Goal: Task Accomplishment & Management: Manage account settings

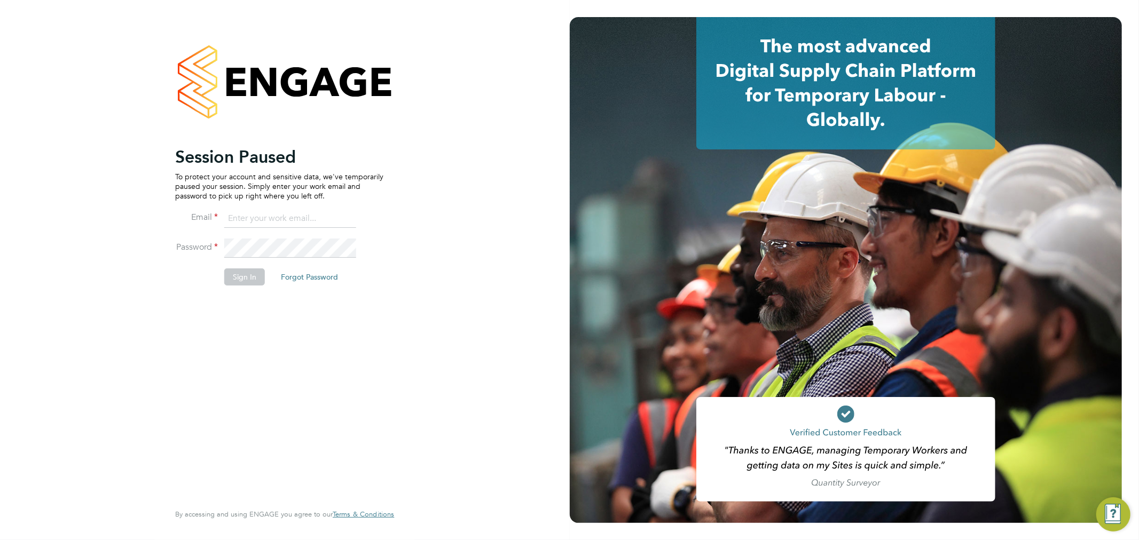
click at [281, 220] on input at bounding box center [290, 218] width 132 height 19
type input "rhyscook@buildingcareersuk.com"
click at [248, 279] on button "Sign In" at bounding box center [244, 277] width 41 height 17
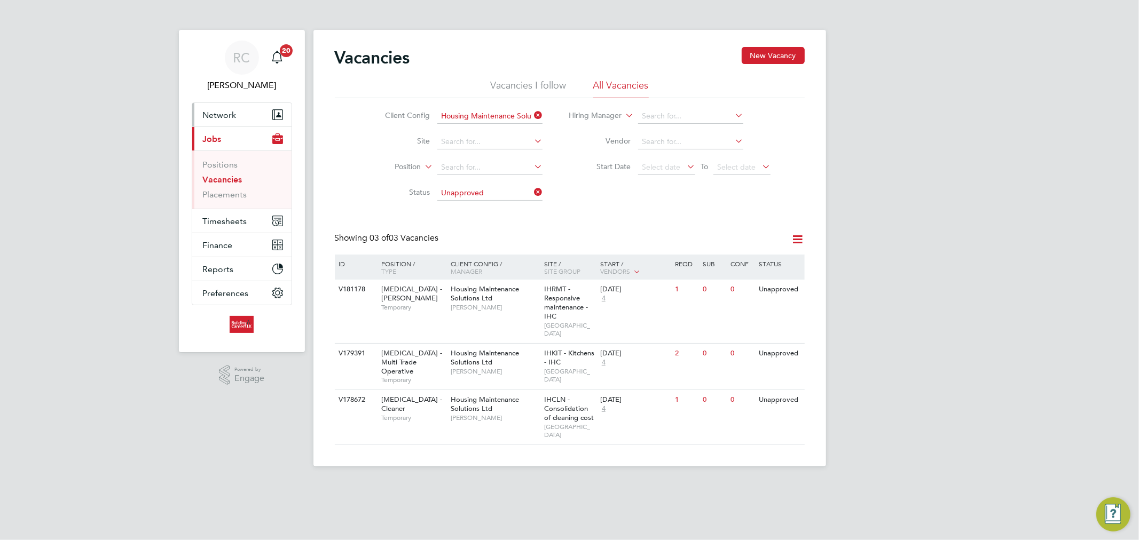
click at [245, 113] on button "Network" at bounding box center [241, 114] width 99 height 23
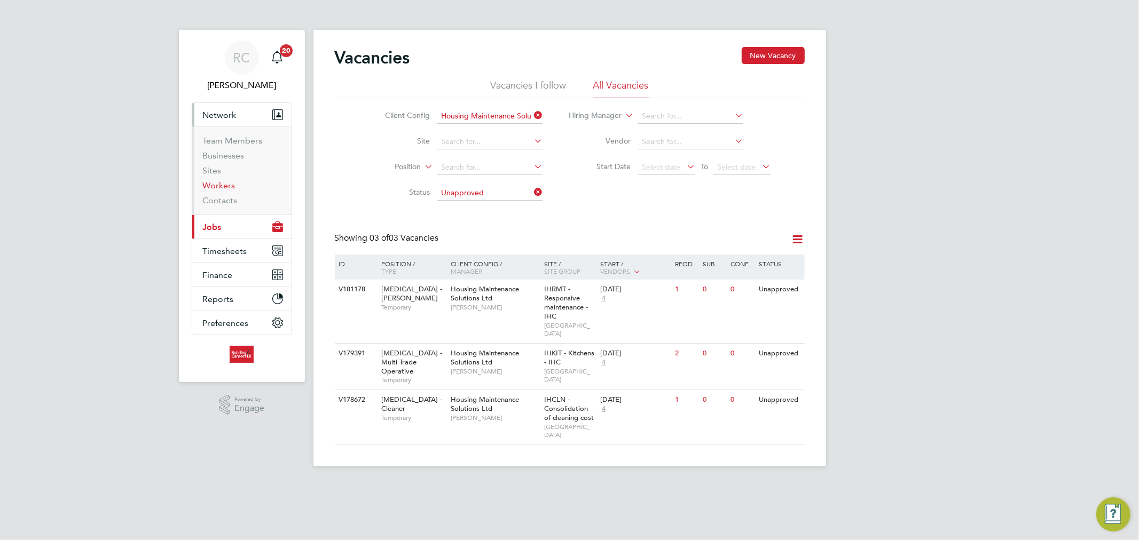
click at [221, 183] on link "Workers" at bounding box center [219, 185] width 33 height 10
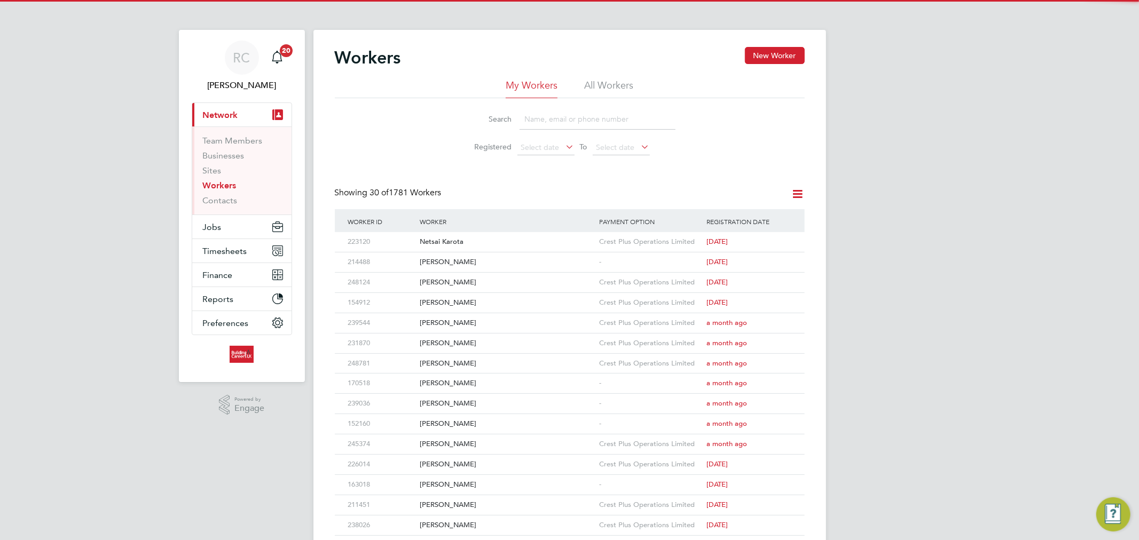
click at [624, 88] on li "All Workers" at bounding box center [608, 88] width 49 height 19
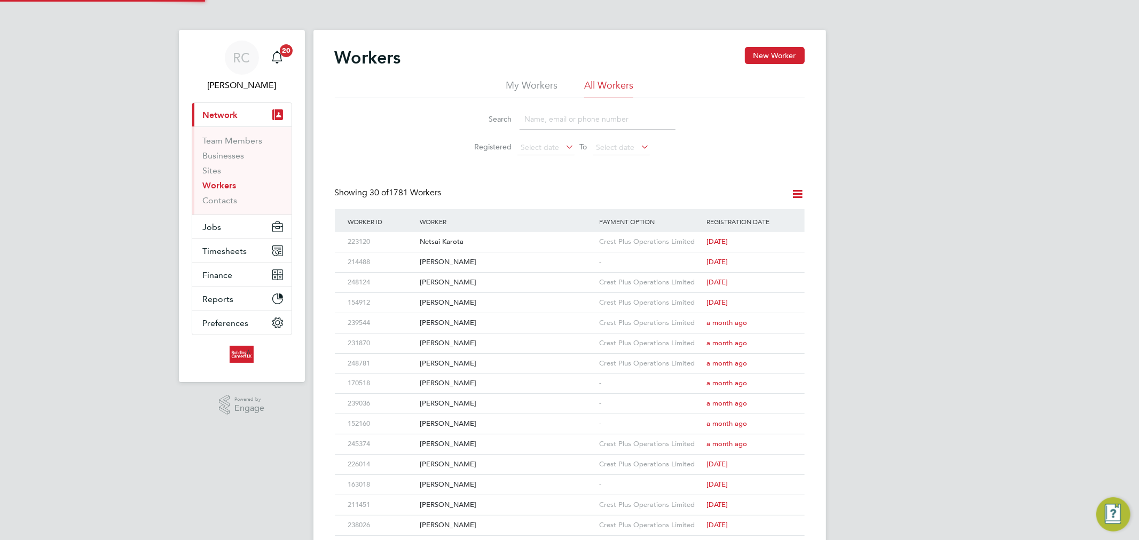
click at [588, 127] on input at bounding box center [598, 119] width 156 height 21
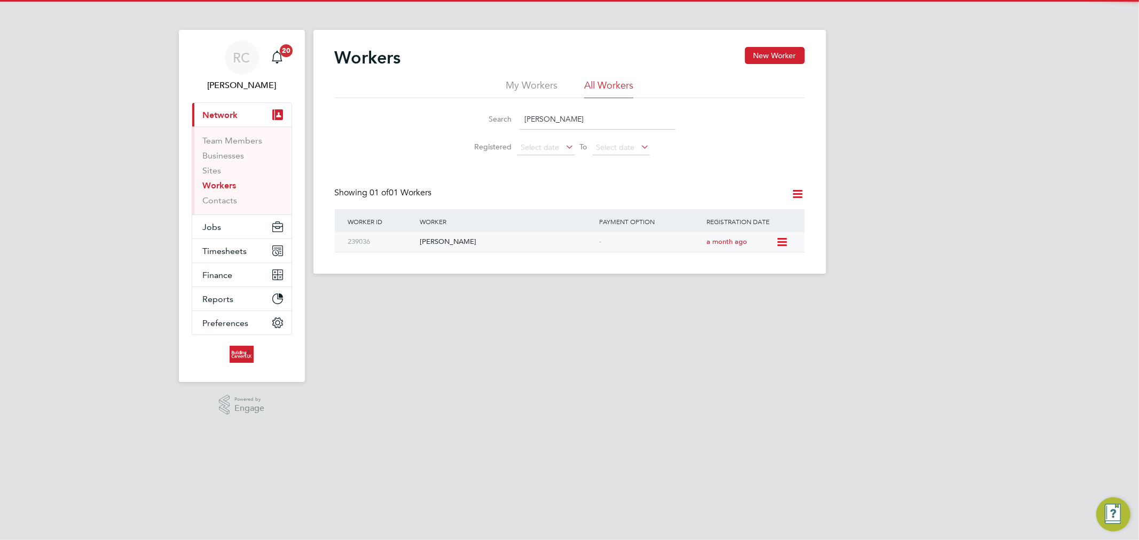
type input "[PERSON_NAME]"
click at [513, 239] on div "[PERSON_NAME]" at bounding box center [506, 242] width 179 height 20
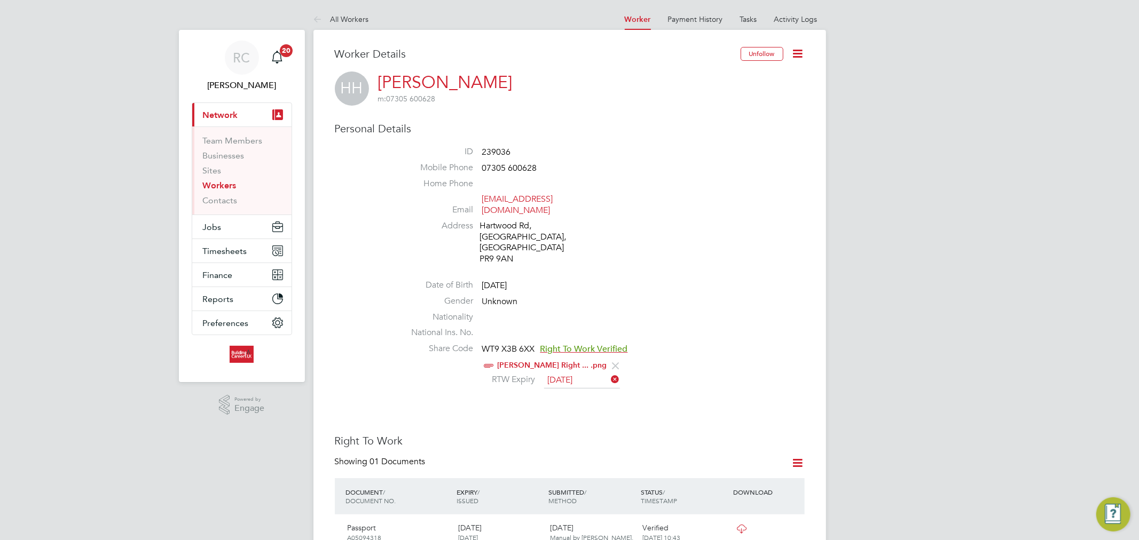
click at [801, 50] on icon at bounding box center [797, 53] width 13 height 13
click at [691, 127] on li "Edit Personal Details e" at bounding box center [736, 124] width 133 height 15
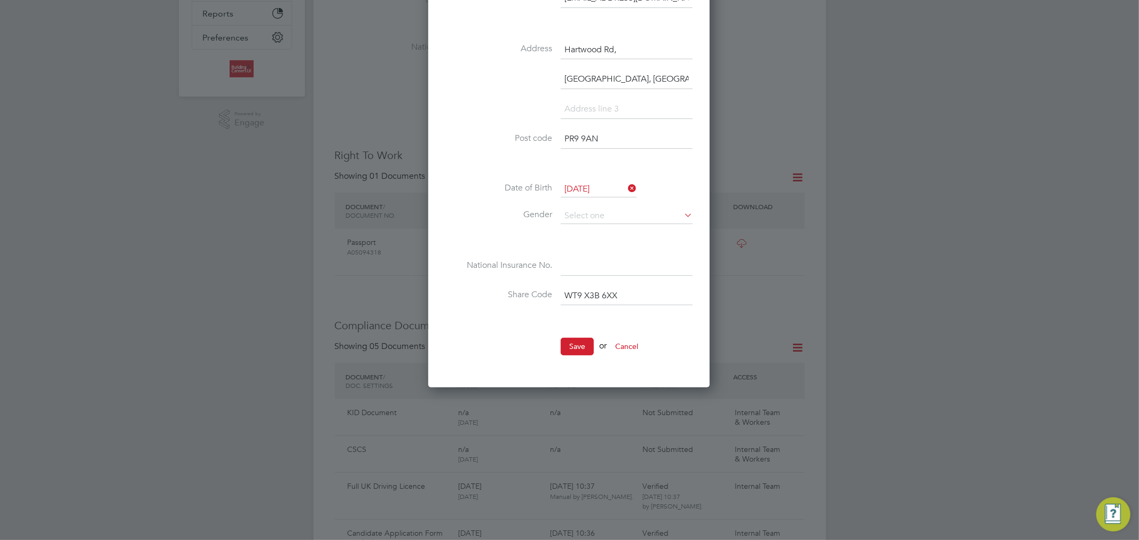
scroll to position [296, 0]
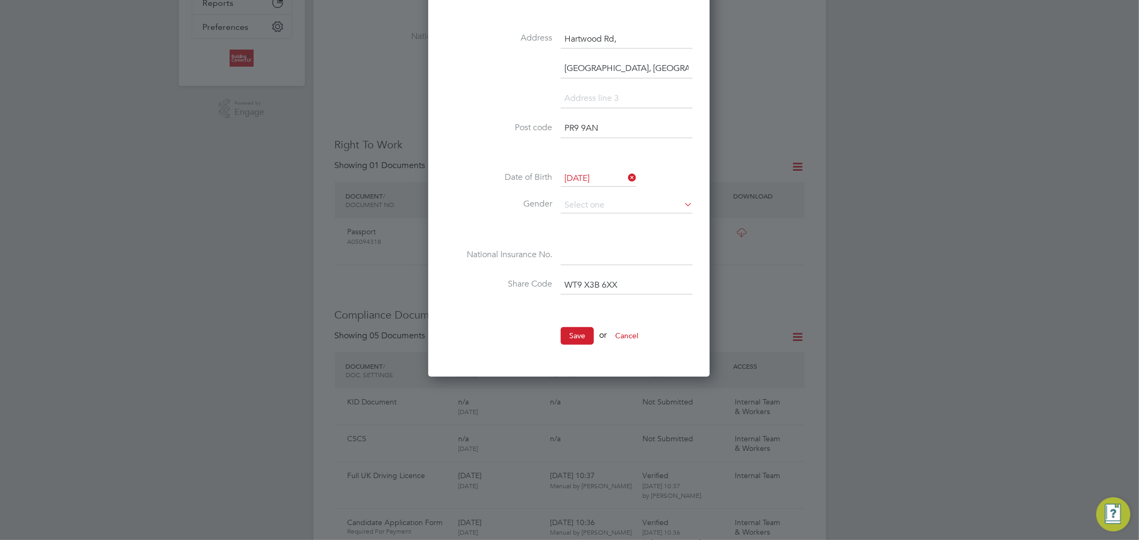
click at [624, 251] on input at bounding box center [627, 255] width 132 height 19
paste input "NI: SJ 78 26 18 C"
drag, startPoint x: 578, startPoint y: 251, endPoint x: 543, endPoint y: 251, distance: 34.7
click at [543, 251] on li "National Insurance No. NI: SJ 78 26 18 C" at bounding box center [568, 261] width 247 height 30
type input "SJ 78 26 18 C"
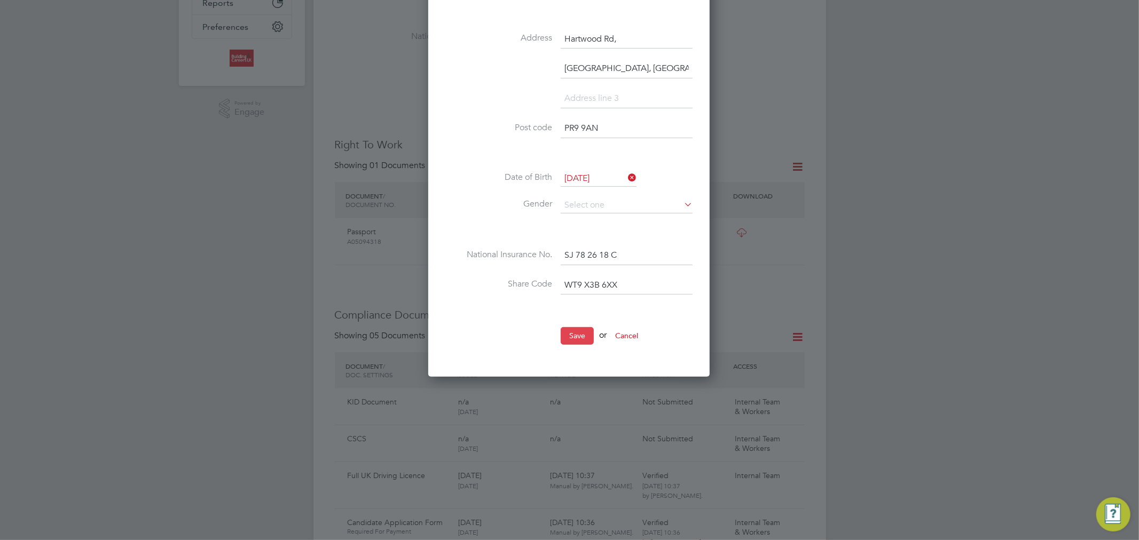
click at [569, 334] on button "Save" at bounding box center [577, 335] width 33 height 17
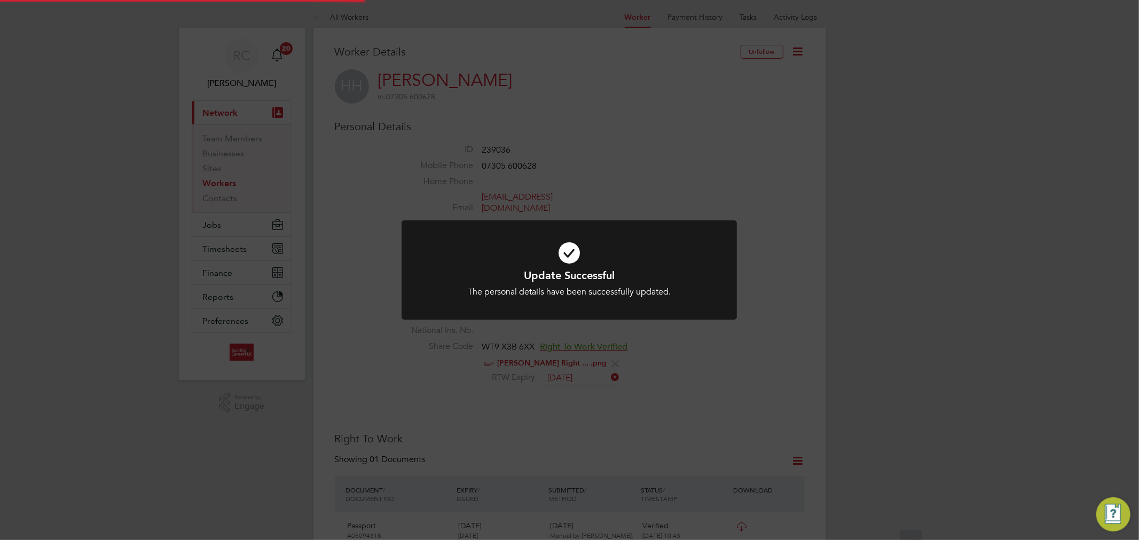
scroll to position [0, 0]
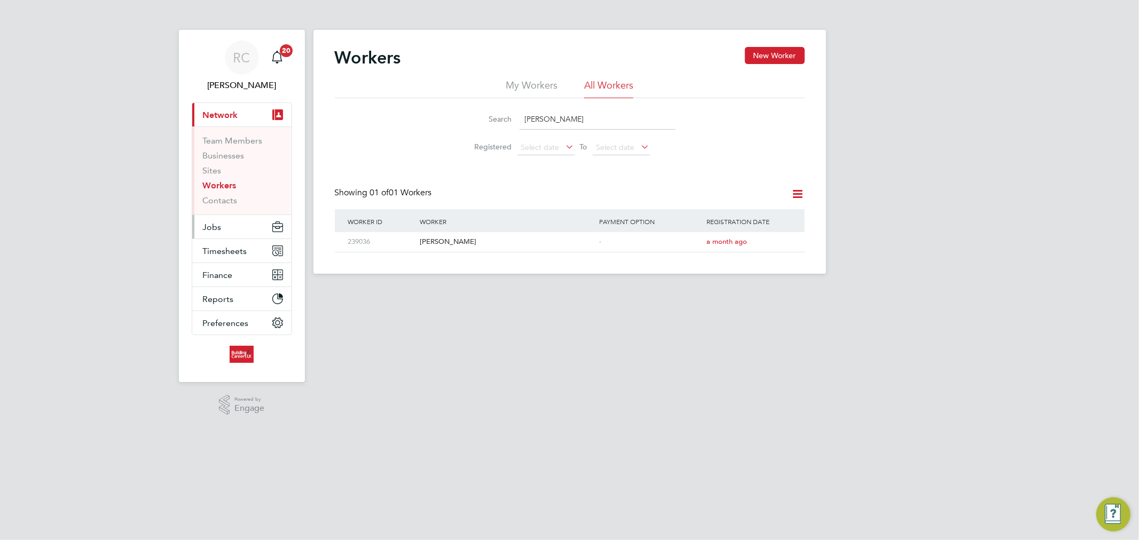
click at [248, 226] on button "Jobs" at bounding box center [241, 226] width 99 height 23
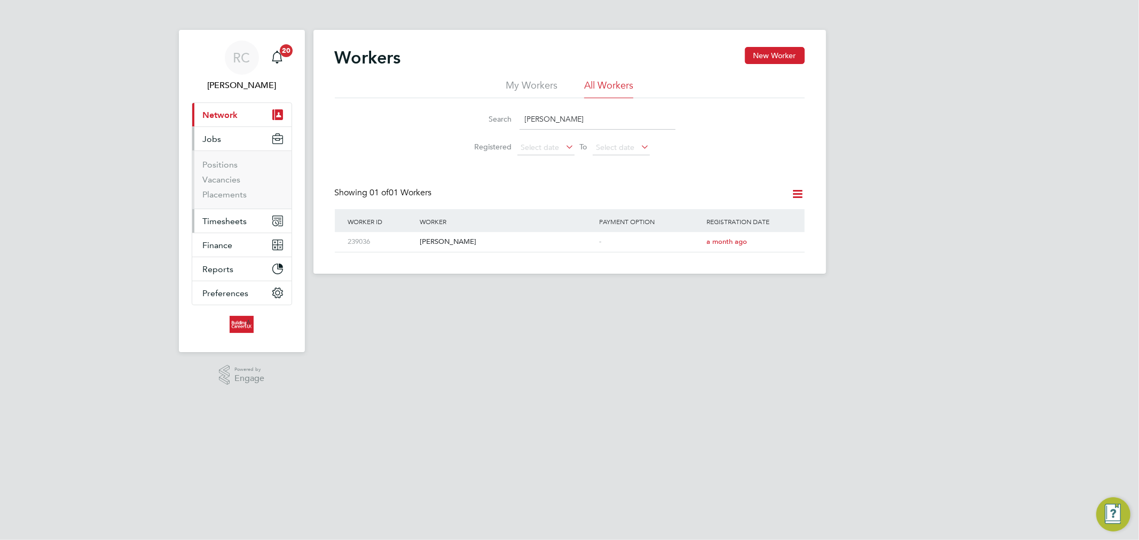
click at [241, 216] on span "Timesheets" at bounding box center [225, 221] width 44 height 10
click at [233, 187] on link "Timesheets" at bounding box center [225, 189] width 44 height 10
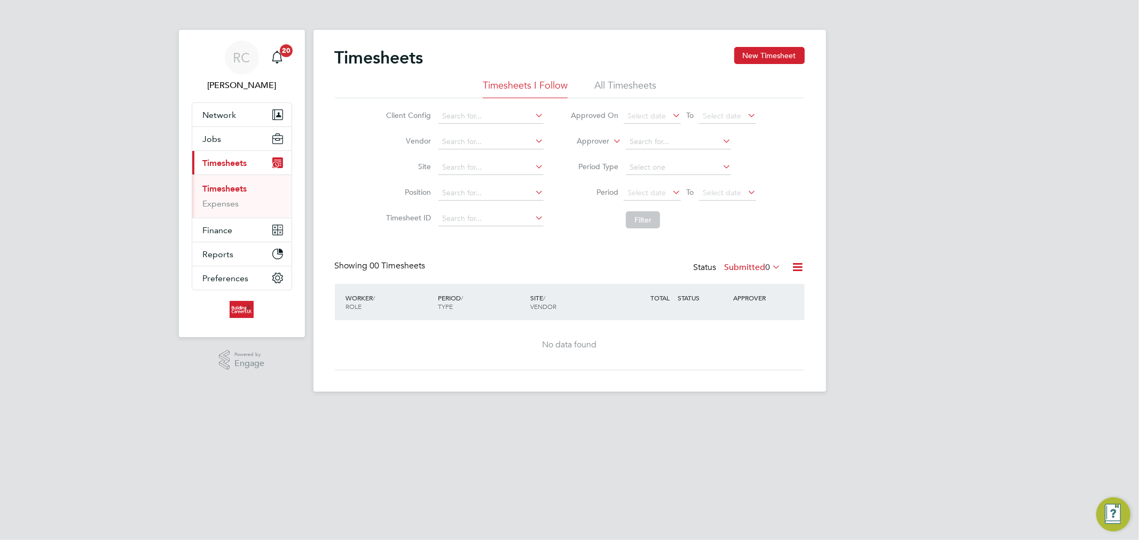
click at [616, 91] on li "All Timesheets" at bounding box center [625, 88] width 62 height 19
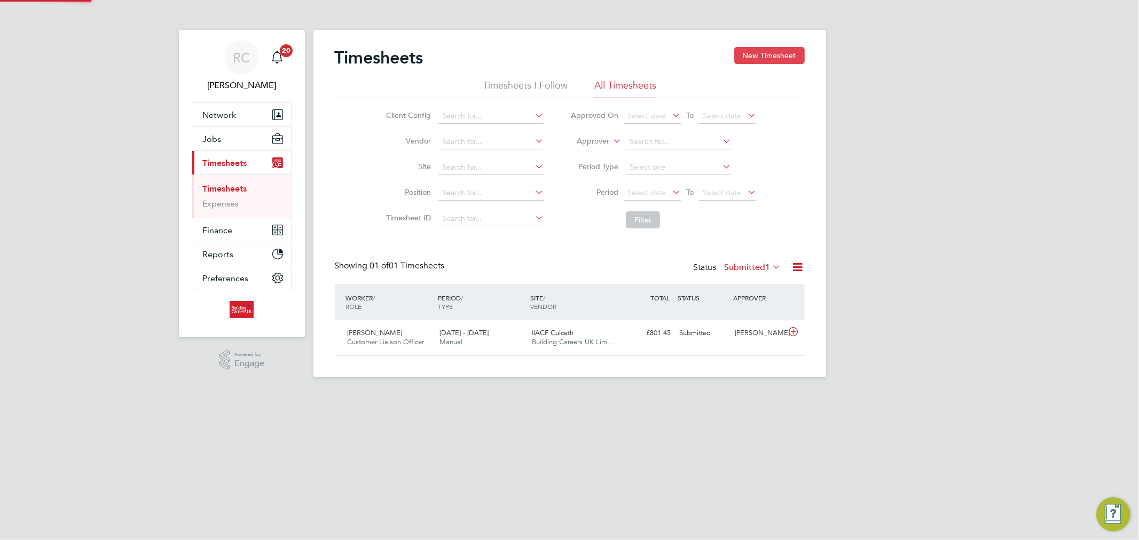
scroll to position [27, 93]
click at [755, 56] on button "New Timesheet" at bounding box center [769, 55] width 70 height 17
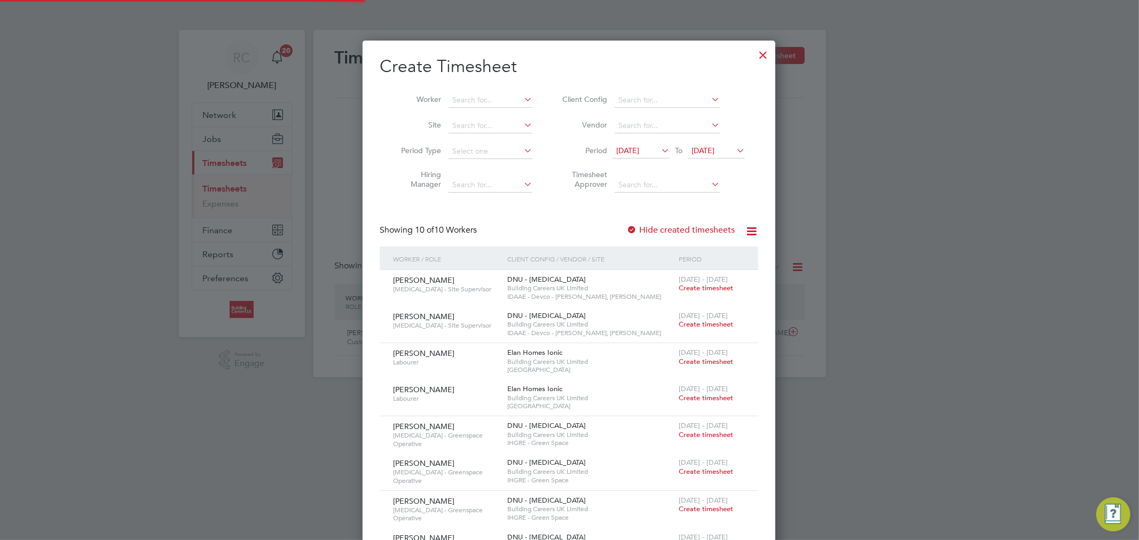
scroll to position [984, 413]
click at [494, 103] on input at bounding box center [490, 100] width 84 height 15
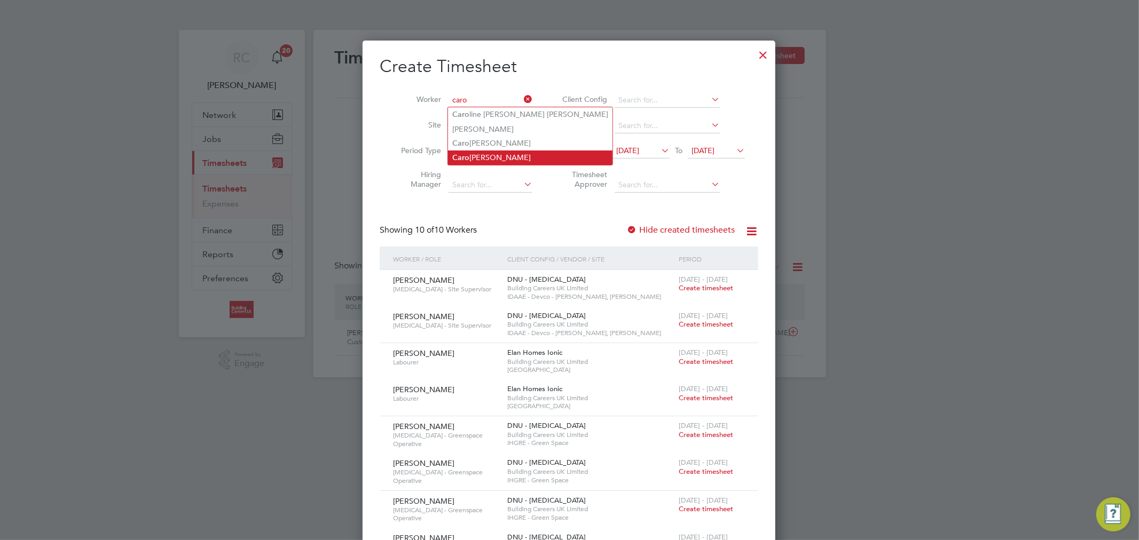
click at [506, 155] on li "Caro le Gilbert" at bounding box center [530, 158] width 164 height 14
type input "[PERSON_NAME]"
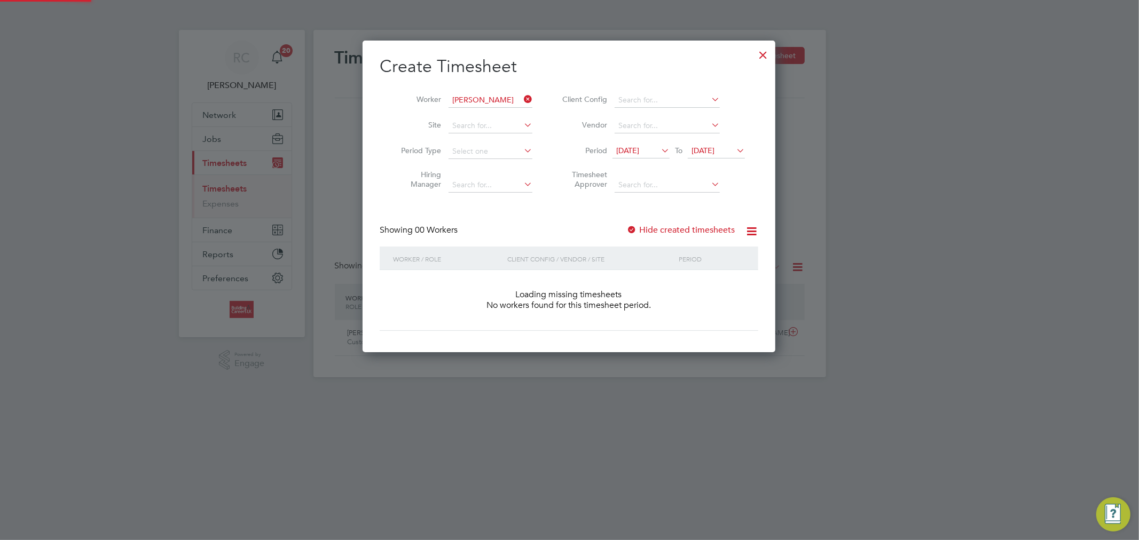
scroll to position [301, 413]
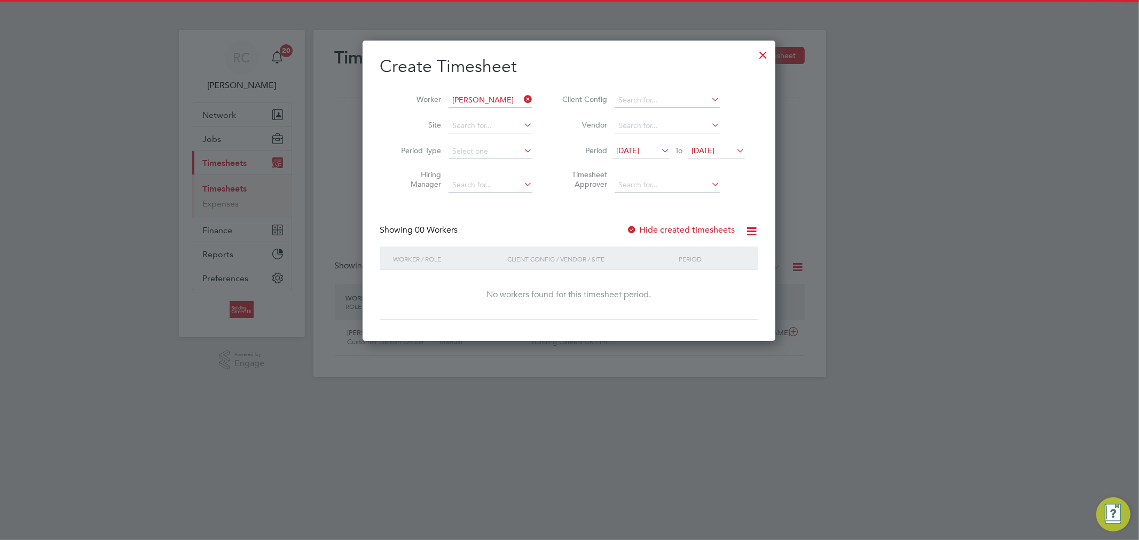
click at [636, 149] on span "10 Sep 2025" at bounding box center [627, 151] width 23 height 10
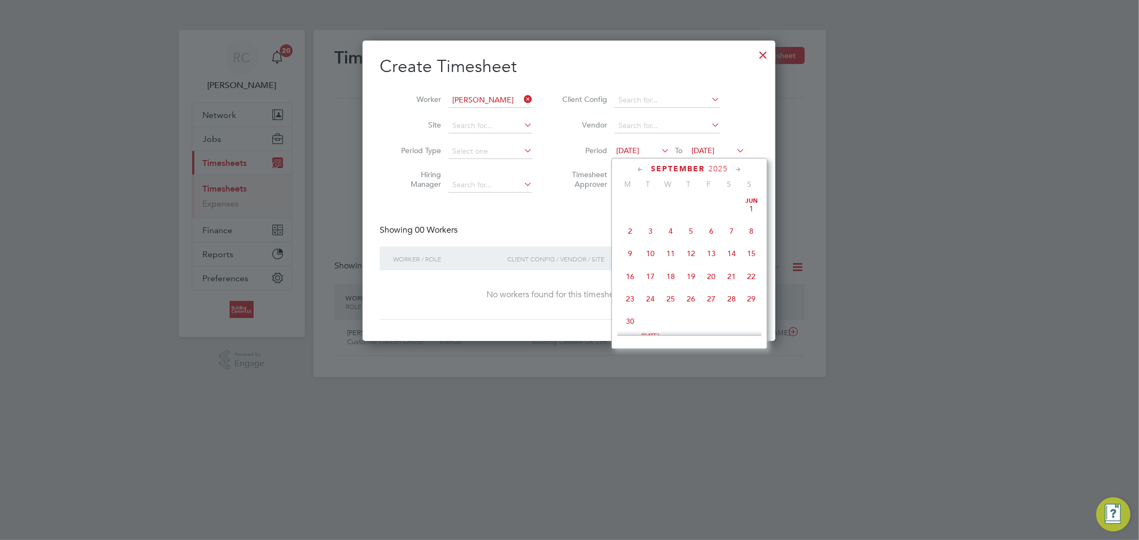
scroll to position [343, 0]
click at [633, 279] on span "15" at bounding box center [630, 271] width 20 height 20
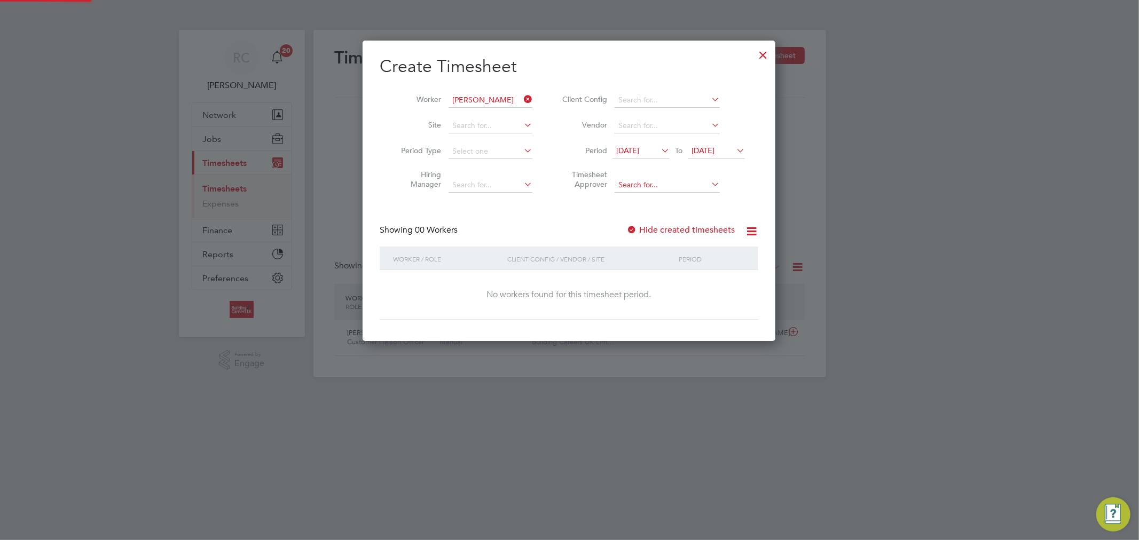
scroll to position [301, 413]
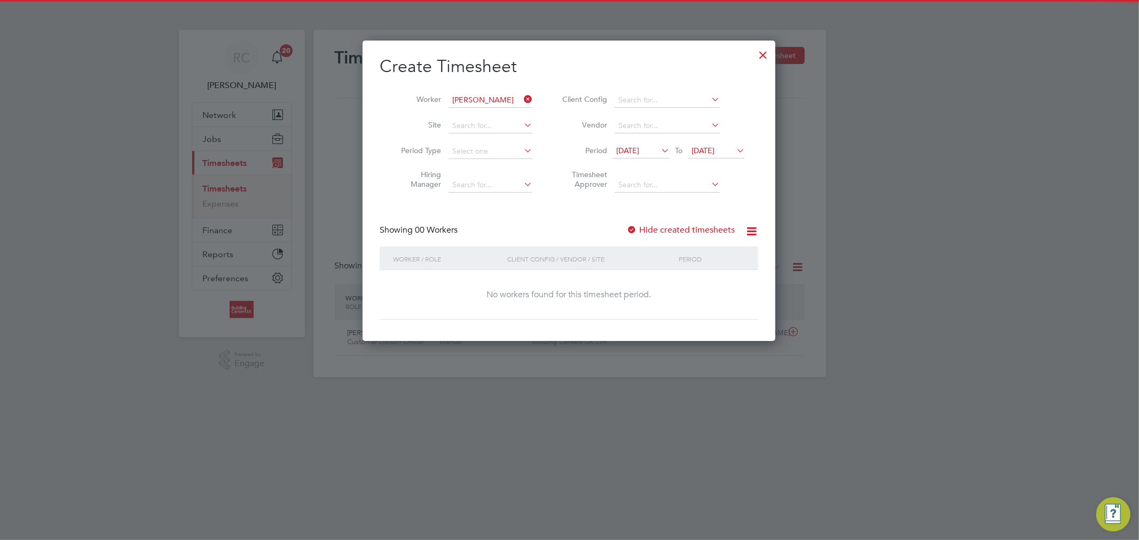
click at [711, 158] on span "17 Sep 2025" at bounding box center [716, 151] width 57 height 14
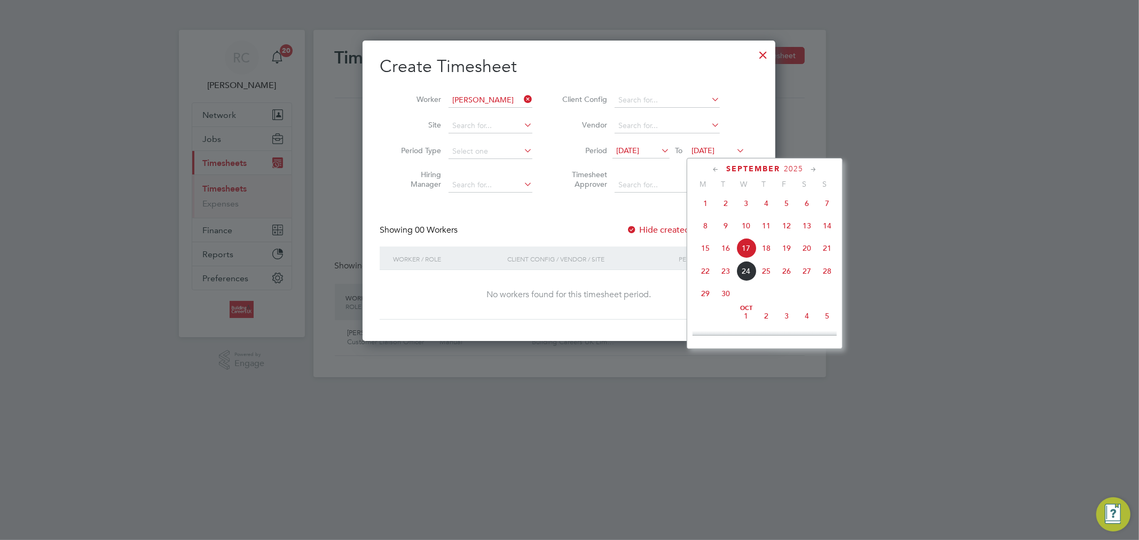
click at [829, 249] on span "21" at bounding box center [827, 248] width 20 height 20
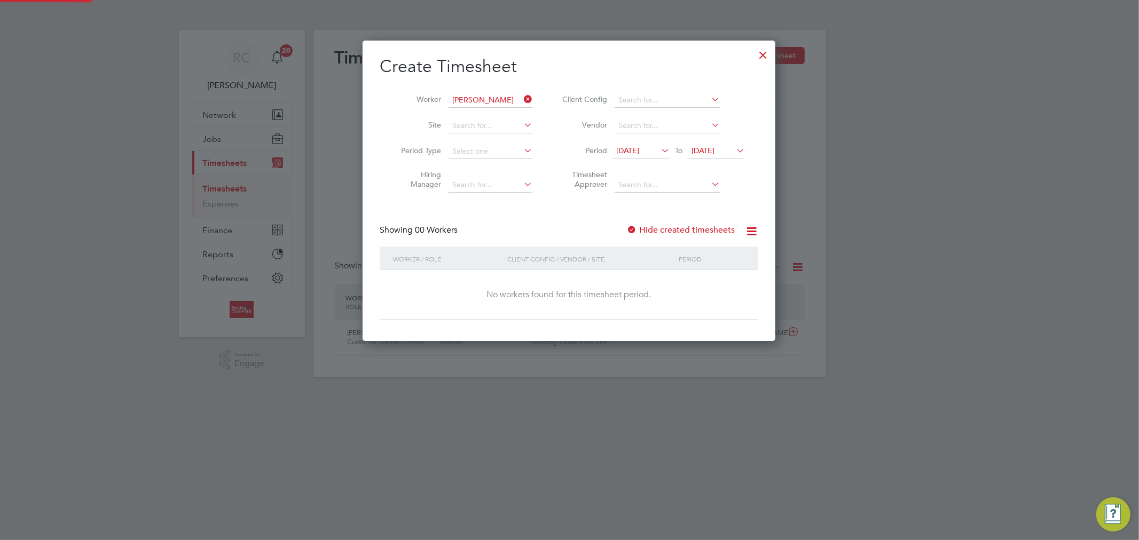
scroll to position [301, 413]
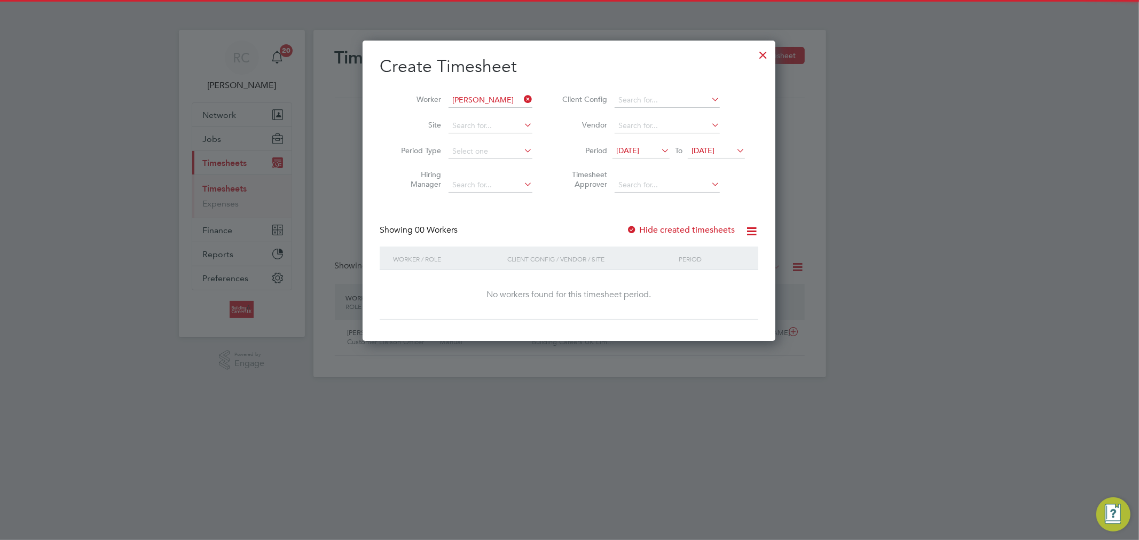
click at [688, 227] on label "Hide created timesheets" at bounding box center [680, 230] width 108 height 11
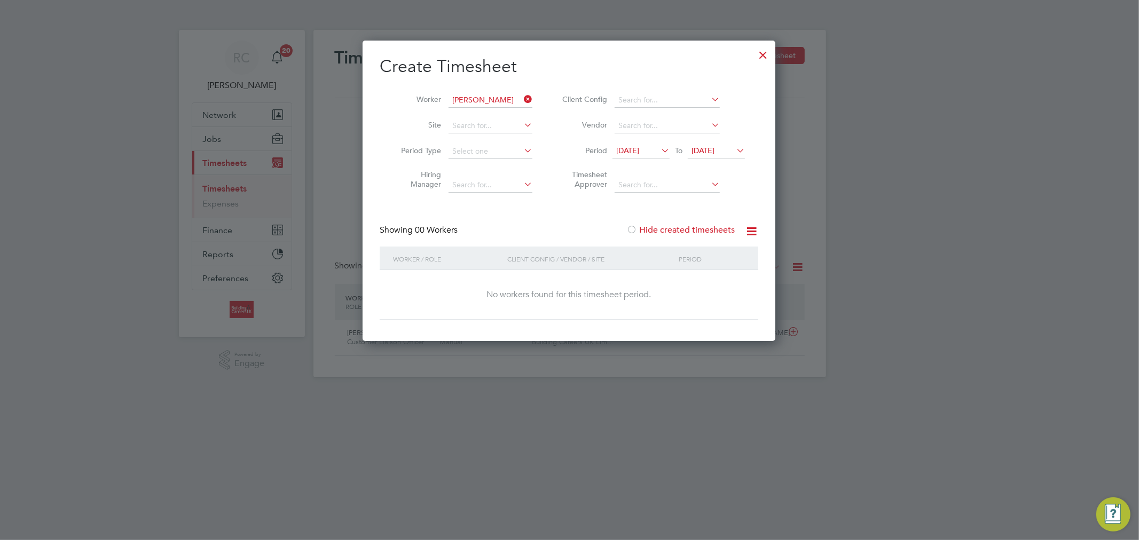
click at [688, 227] on label "Hide created timesheets" at bounding box center [680, 230] width 108 height 11
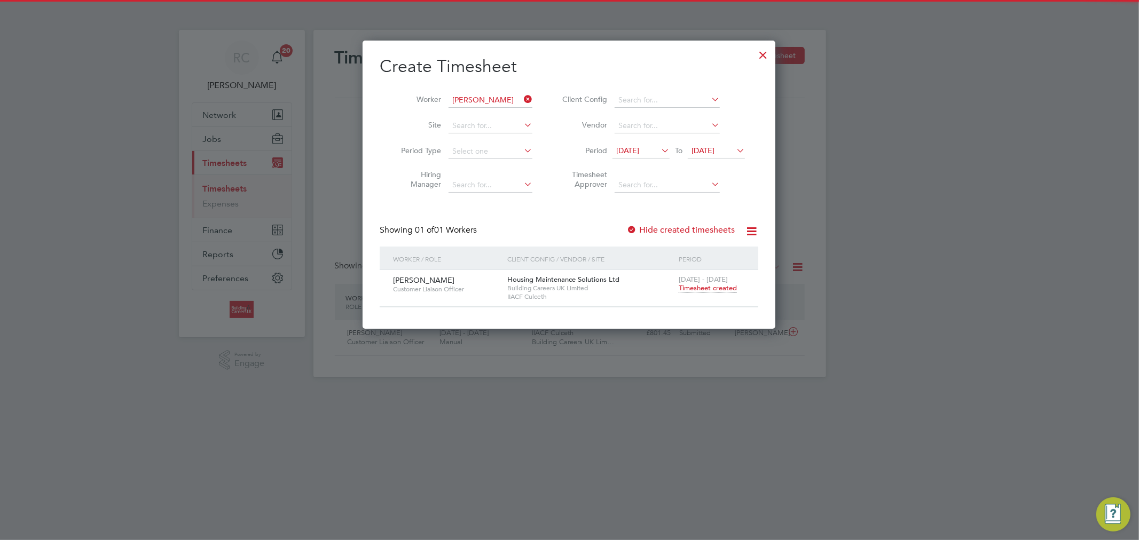
scroll to position [288, 413]
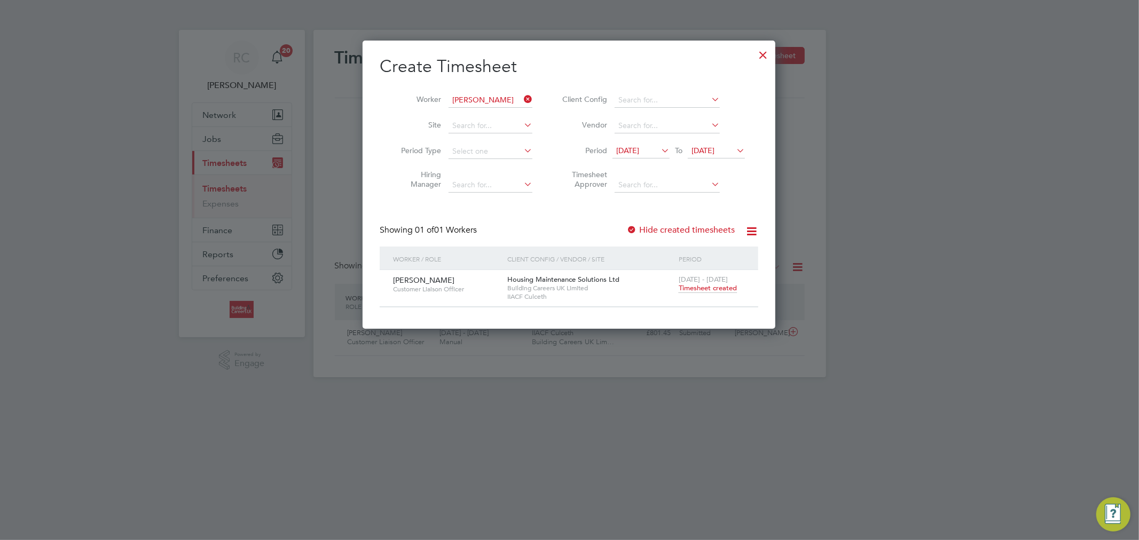
click at [698, 292] on span "Timesheet created" at bounding box center [708, 289] width 58 height 10
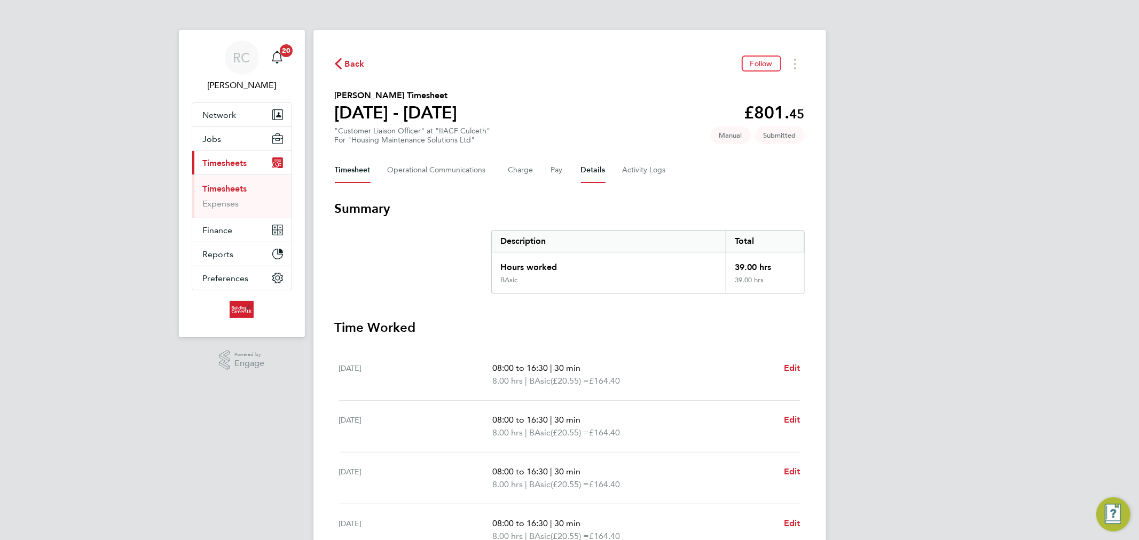
click at [590, 172] on button "Details" at bounding box center [593, 171] width 25 height 26
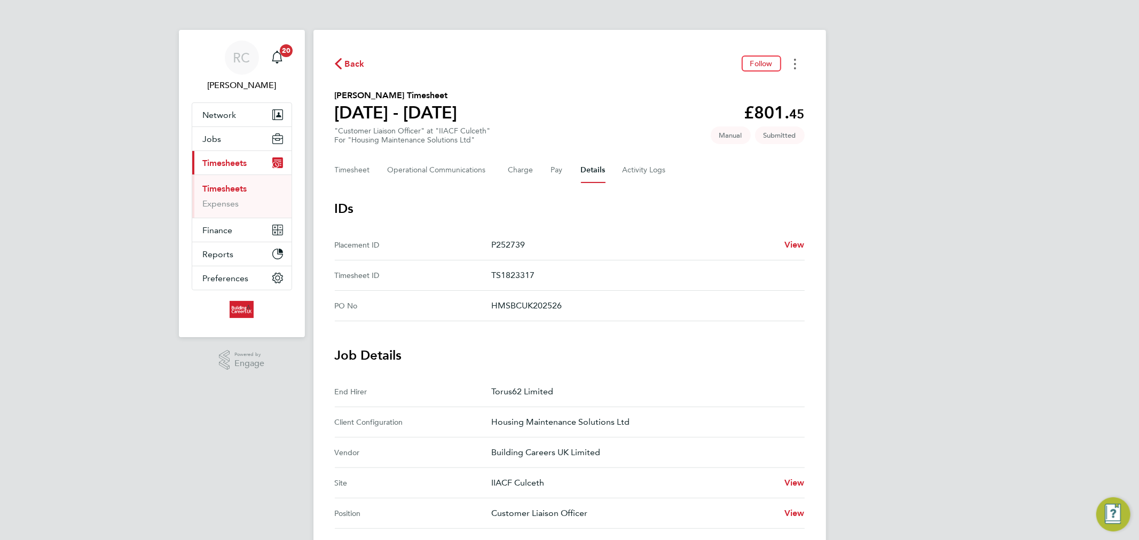
click at [792, 72] on button "Timesheets Menu" at bounding box center [794, 64] width 19 height 17
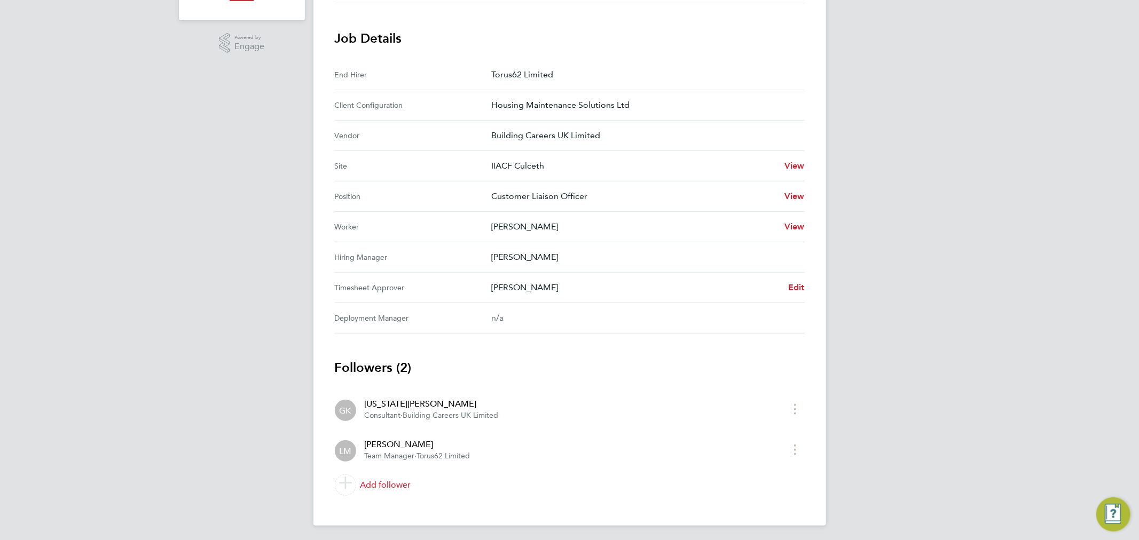
scroll to position [318, 0]
click at [792, 287] on span "Edit" at bounding box center [796, 286] width 17 height 10
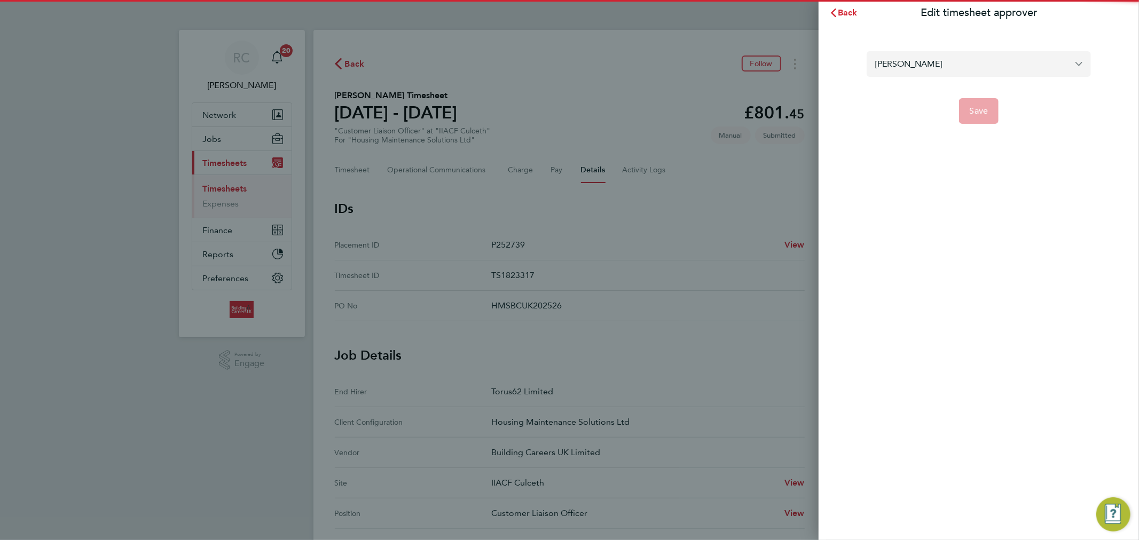
click at [949, 67] on input "[PERSON_NAME]" at bounding box center [979, 63] width 224 height 25
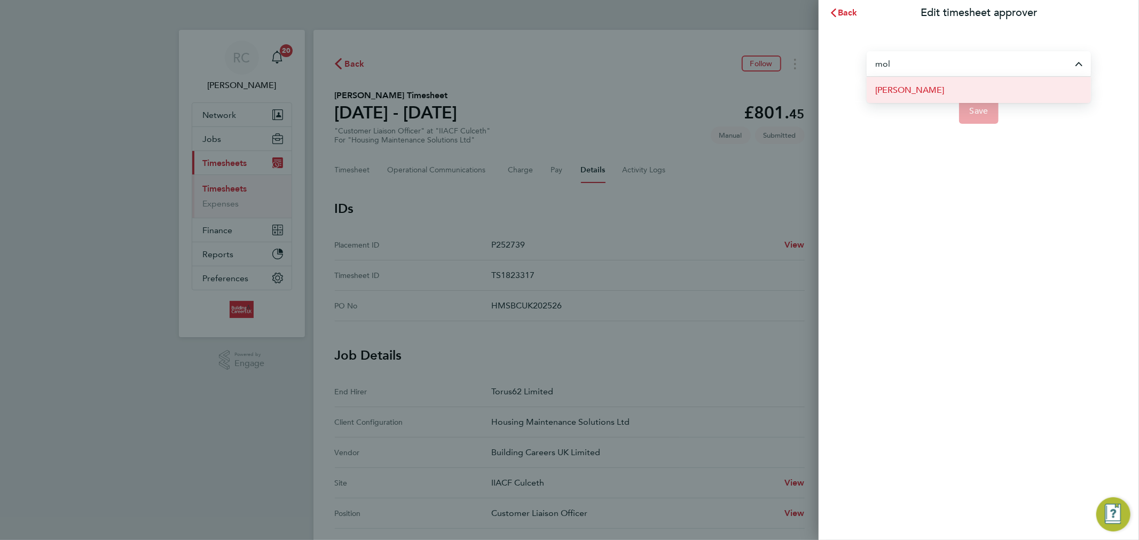
click at [948, 92] on li "[PERSON_NAME]" at bounding box center [979, 90] width 224 height 26
type input "[PERSON_NAME]"
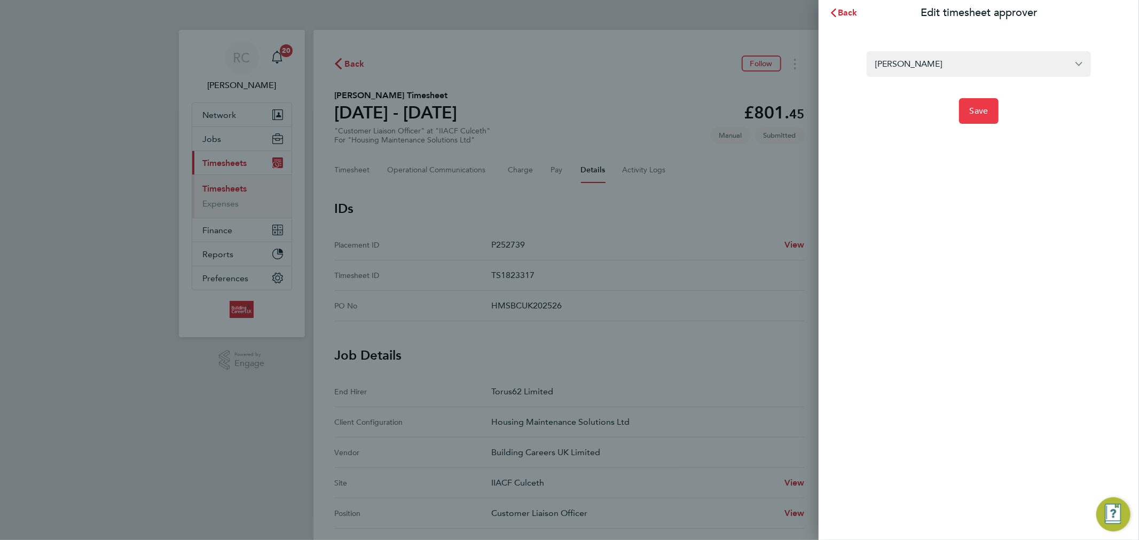
click at [989, 116] on button "Save" at bounding box center [979, 111] width 40 height 26
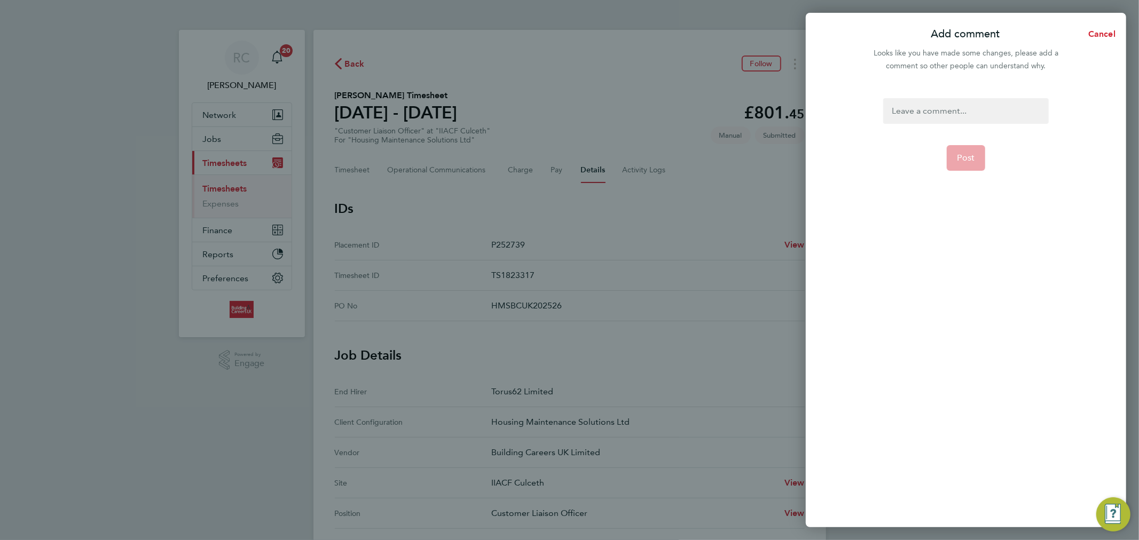
click at [937, 118] on div at bounding box center [965, 111] width 165 height 26
click at [980, 147] on button "Post" at bounding box center [966, 158] width 39 height 26
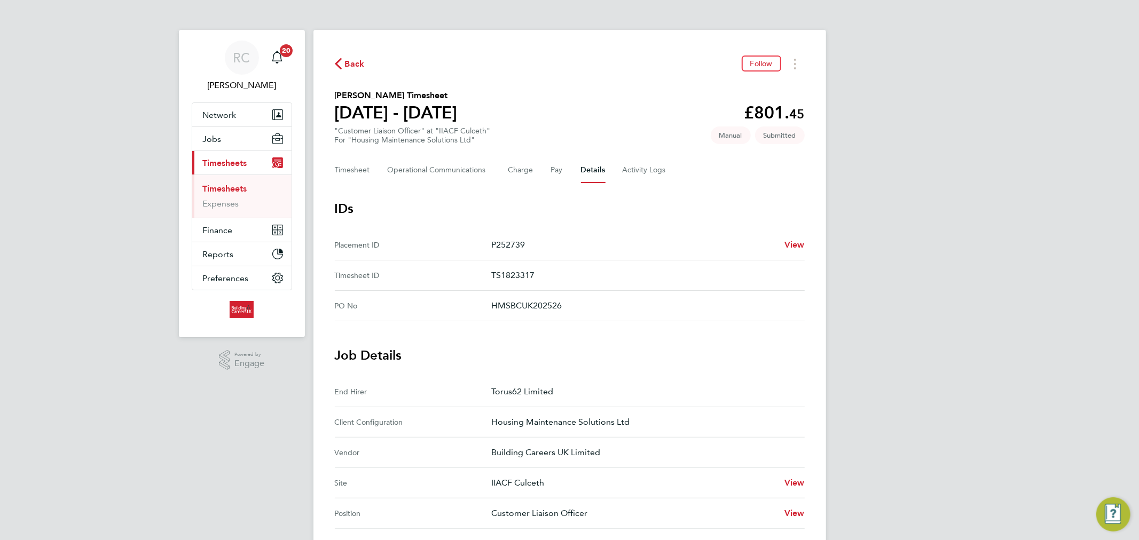
click at [345, 63] on span "Back" at bounding box center [355, 64] width 20 height 13
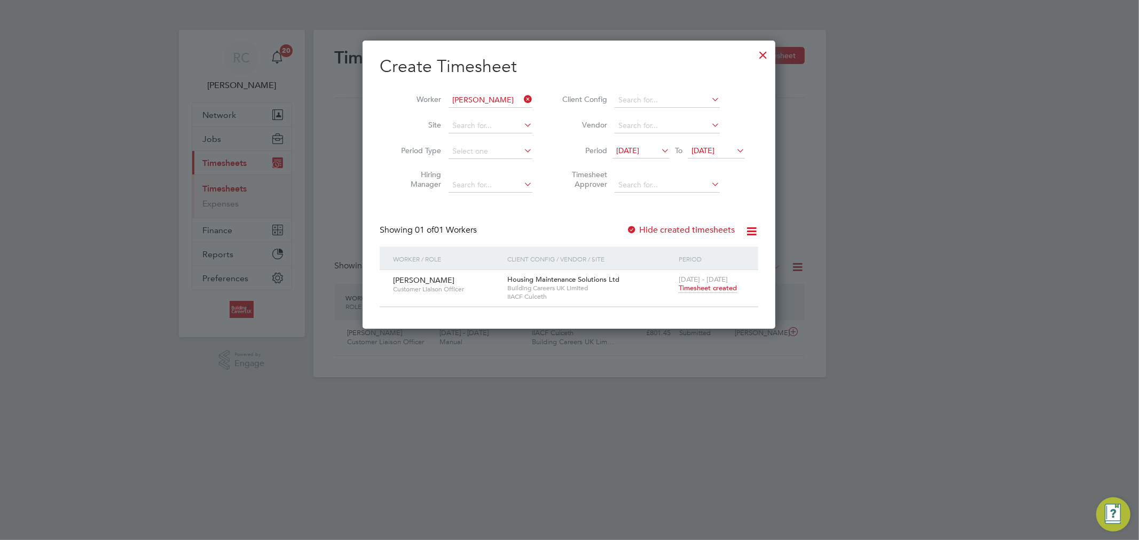
click at [764, 60] on div at bounding box center [762, 52] width 19 height 19
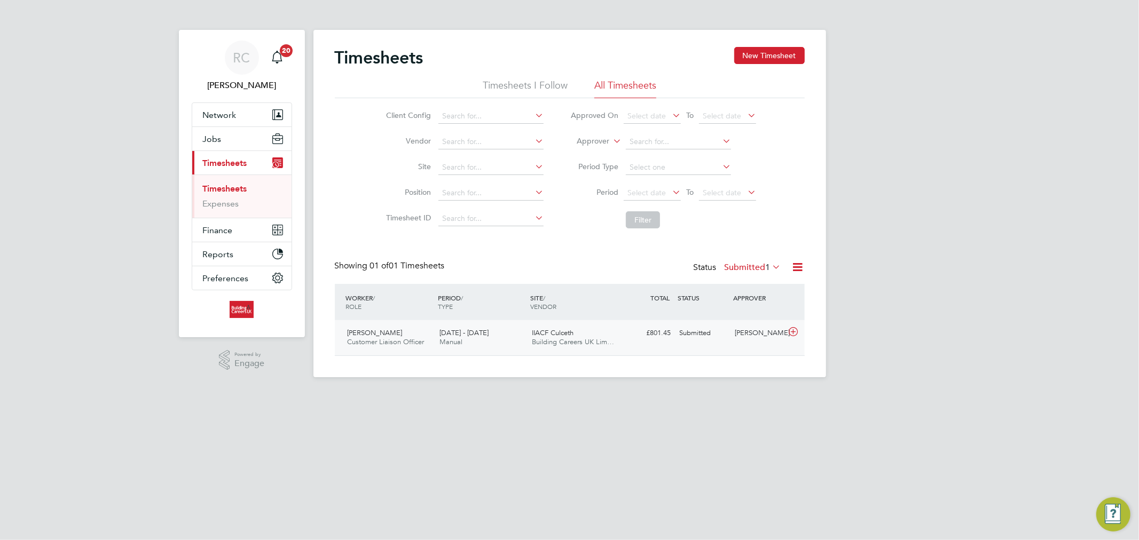
click at [505, 344] on div "15 - 21 Sep 2025 Manual" at bounding box center [481, 338] width 92 height 27
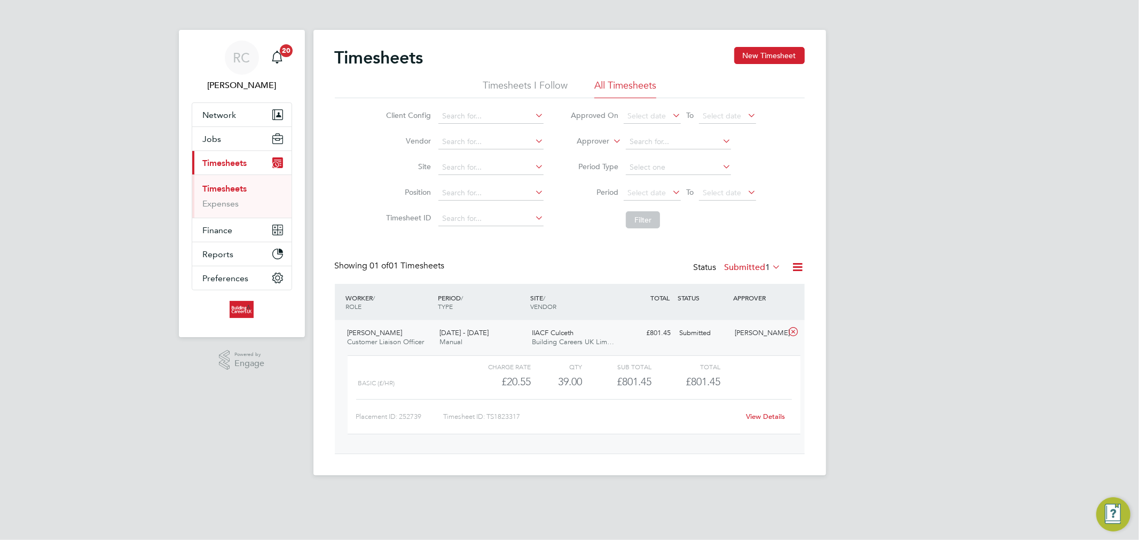
click at [771, 414] on link "View Details" at bounding box center [765, 416] width 39 height 9
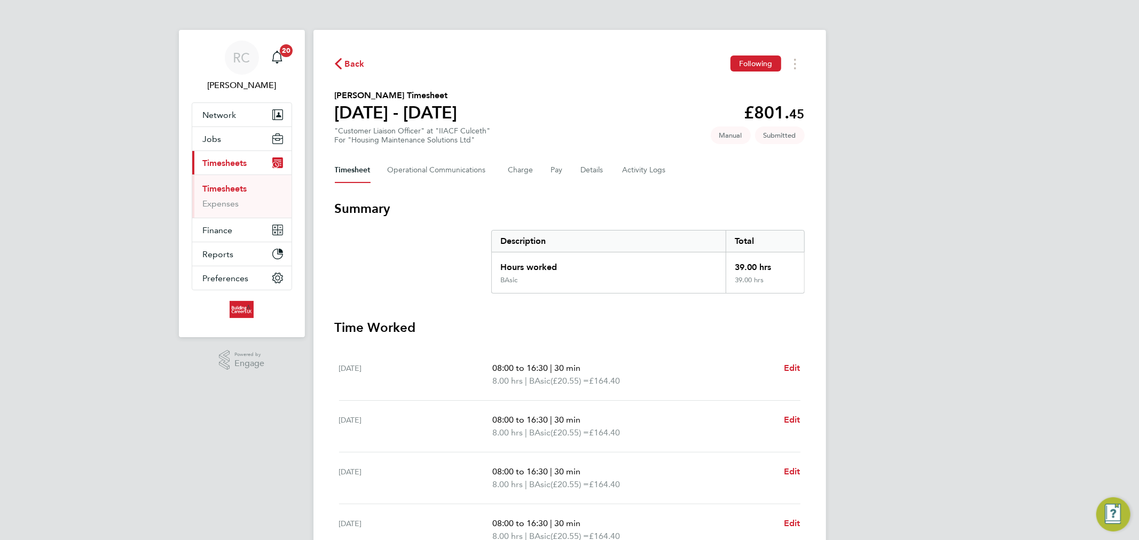
click at [577, 174] on div "Timesheet Operational Communications Charge Pay Details Activity Logs" at bounding box center [570, 171] width 470 height 26
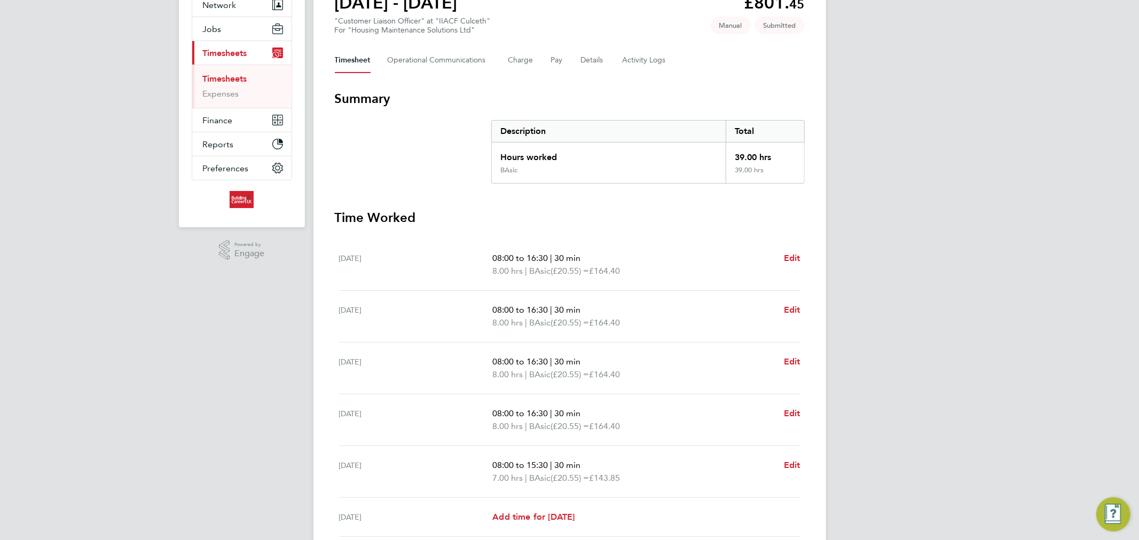
scroll to position [59, 0]
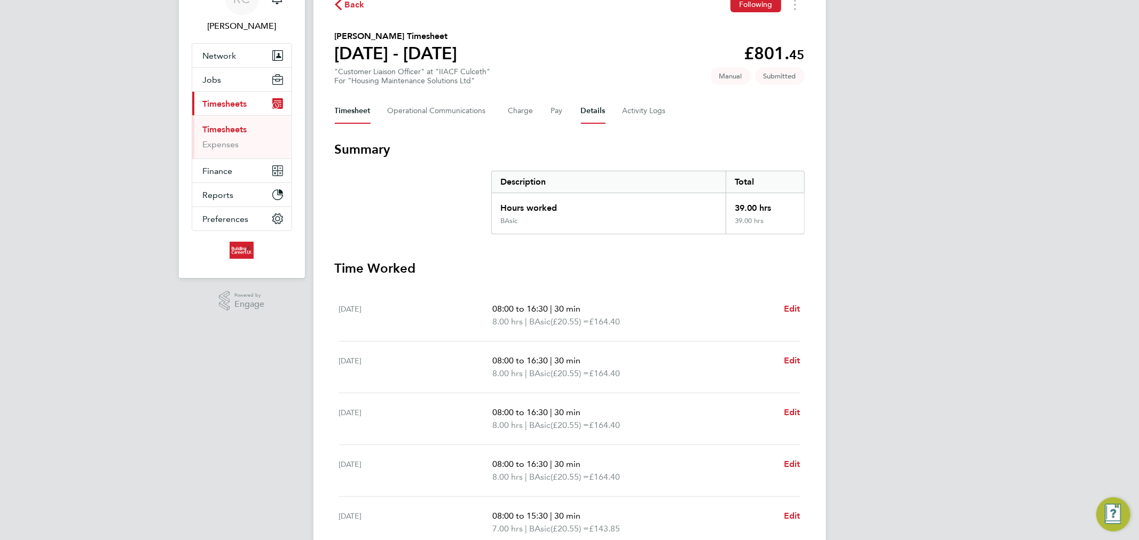
click at [589, 116] on button "Details" at bounding box center [593, 111] width 25 height 26
